Goal: Communication & Community: Answer question/provide support

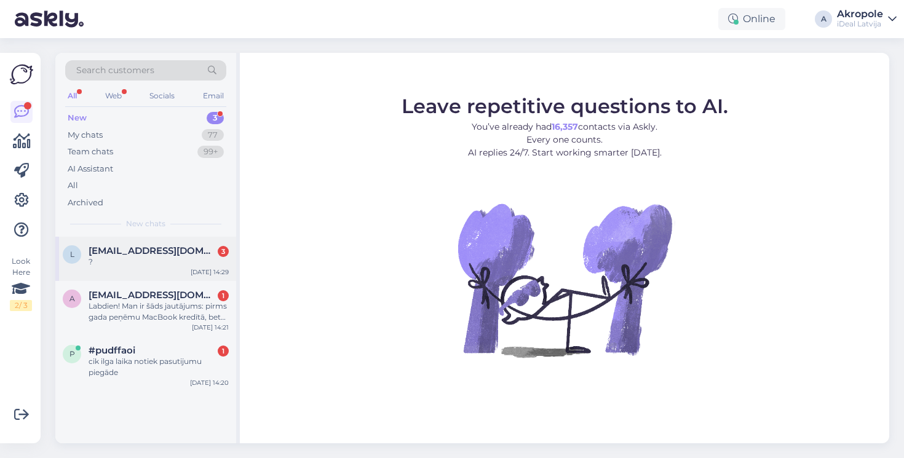
click at [173, 265] on div "?" at bounding box center [159, 261] width 140 height 11
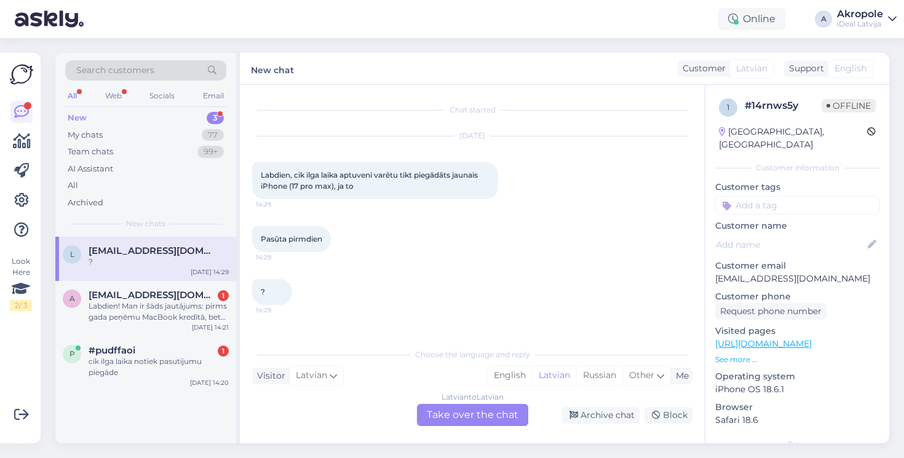
click at [463, 415] on div "Latvian to Latvian Take over the chat" at bounding box center [472, 415] width 111 height 22
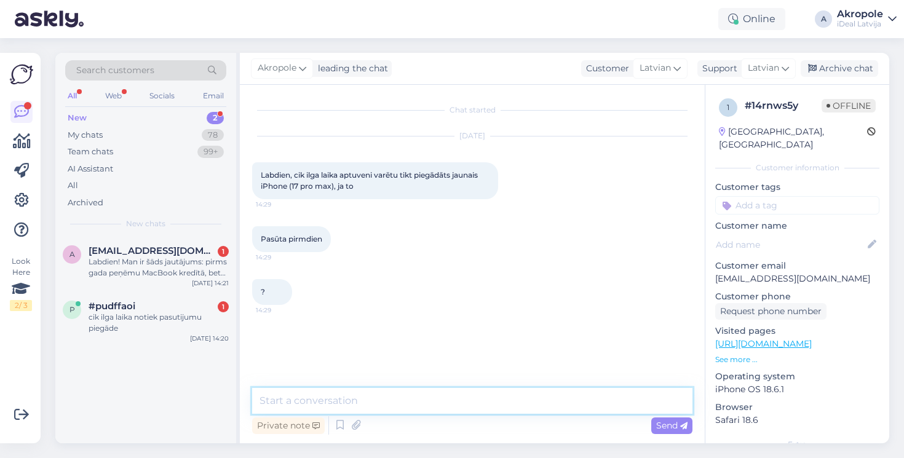
click at [424, 396] on textarea at bounding box center [472, 401] width 440 height 26
type textarea "Labdien!"
type textarea "D"
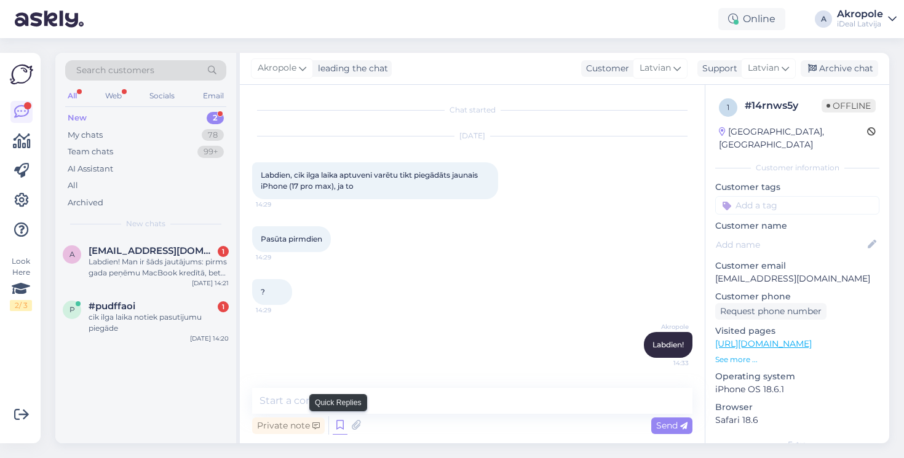
click at [344, 424] on icon at bounding box center [340, 425] width 15 height 18
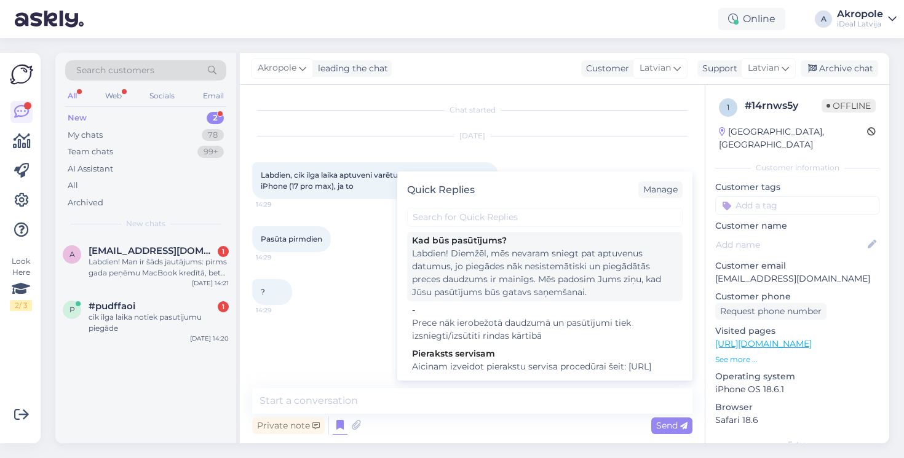
click at [526, 274] on div "Labdien! Diemžēl, mēs nevaram sniegt pat aptuvenus datumus, jo piegādes nāk nes…" at bounding box center [545, 273] width 266 height 52
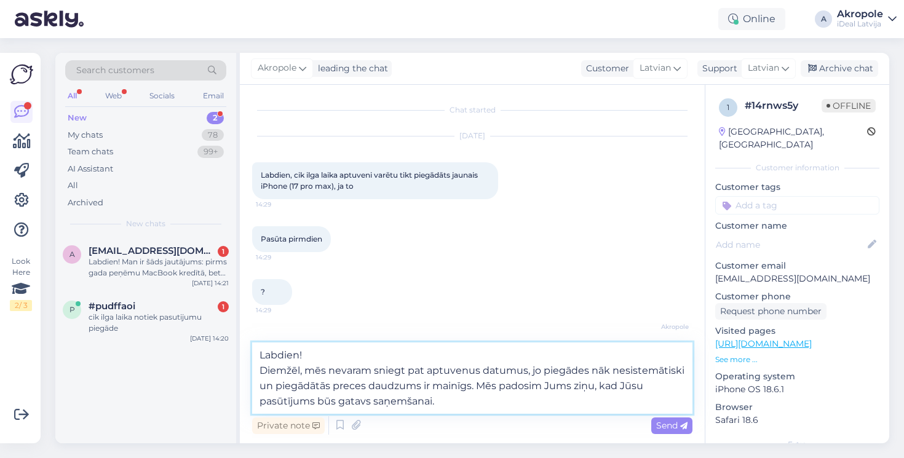
drag, startPoint x: 262, startPoint y: 370, endPoint x: 256, endPoint y: 354, distance: 16.9
click at [256, 354] on textarea "Labdien! Diemžēl, mēs nevaram sniegt pat aptuvenus datumus, jo piegādes nāk nes…" at bounding box center [472, 377] width 440 height 71
type textarea "Diemžēl, mēs nevaram sniegt pat aptuvenus datumus, jo piegādes nāk nesistemātis…"
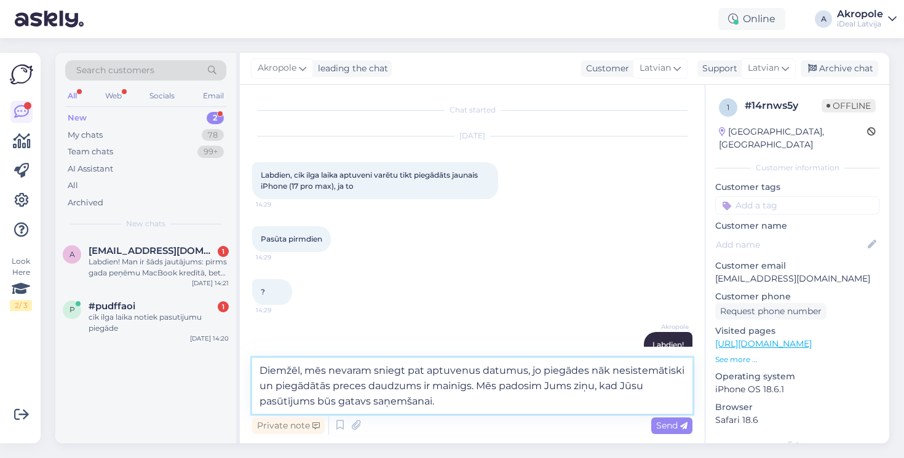
click at [469, 401] on textarea "Diemžēl, mēs nevaram sniegt pat aptuvenus datumus, jo piegādes nāk nesistemātis…" at bounding box center [472, 386] width 440 height 56
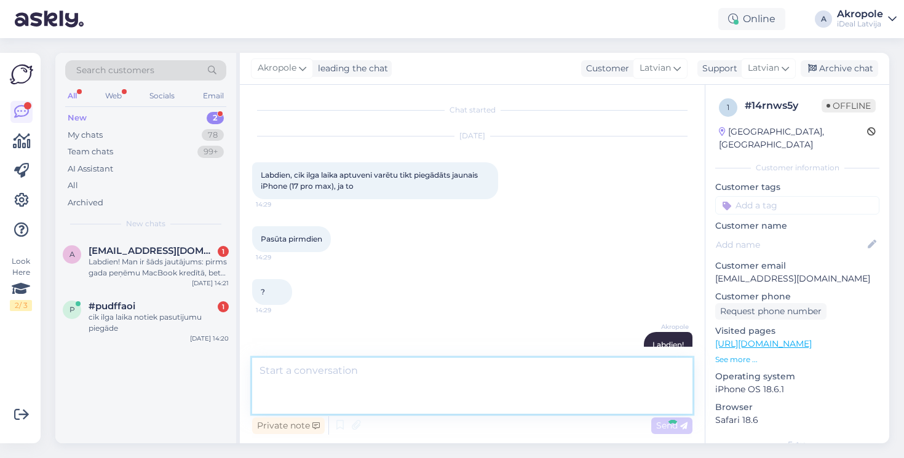
scroll to position [81, 0]
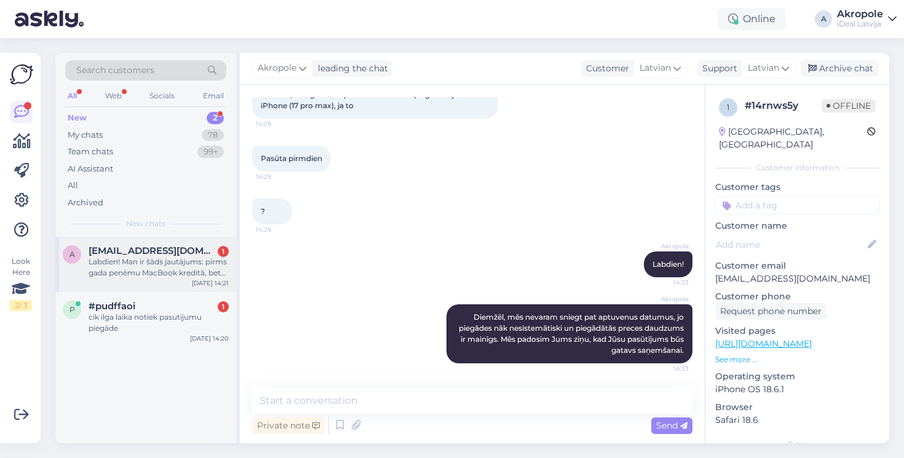
click at [188, 267] on div "Labdien! Man ir šāds jautājums: pirms gada peņēmu MacBook kredītā, bet vēlētos …" at bounding box center [159, 267] width 140 height 22
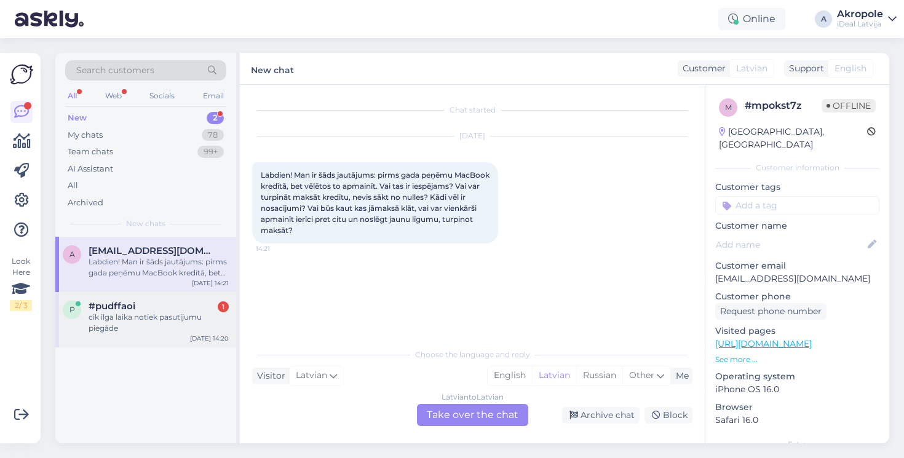
click at [152, 301] on div "#pudffaoi 1" at bounding box center [159, 306] width 140 height 11
